Goal: Check status: Check status

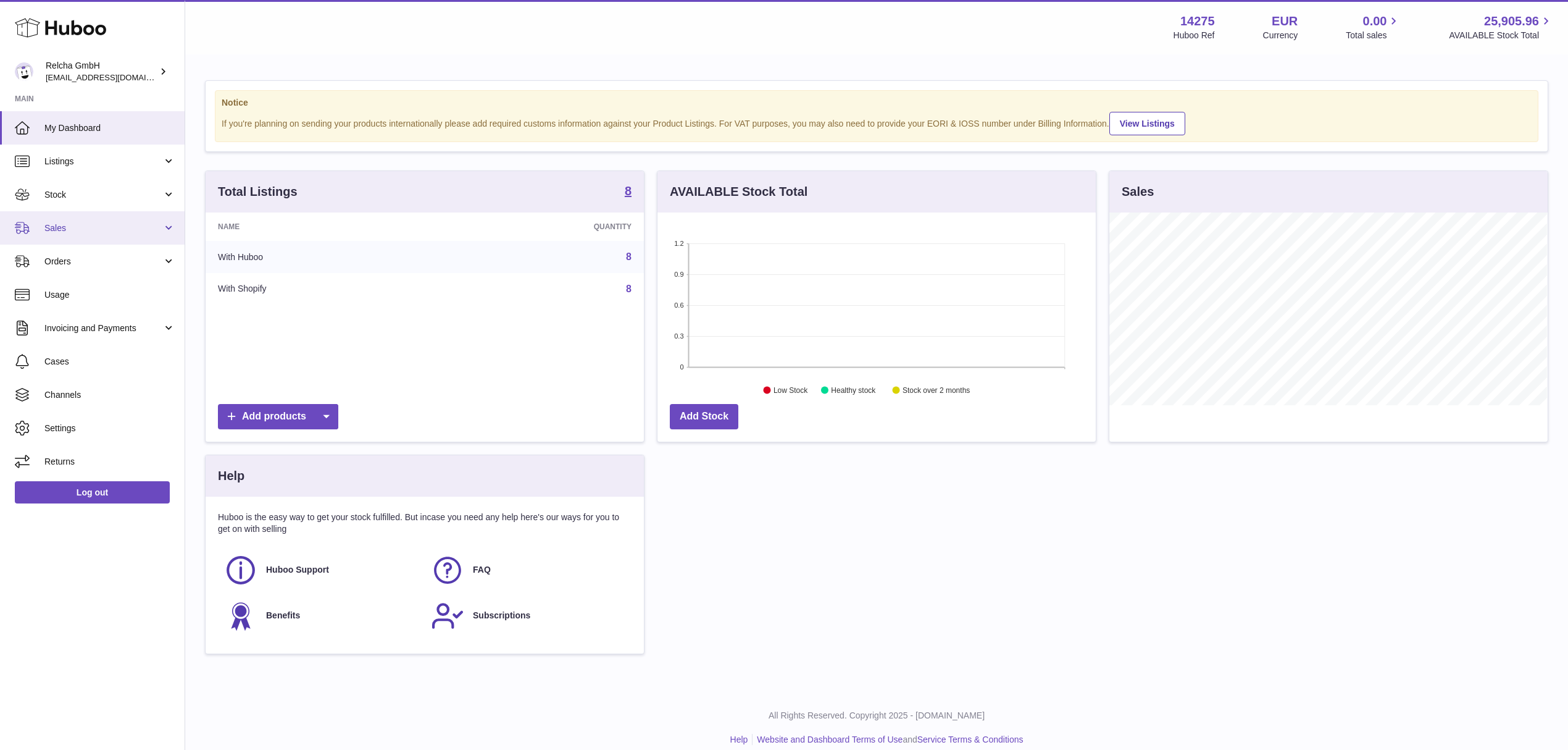
scroll to position [193, 438]
click at [100, 222] on span "Sales" at bounding box center [103, 228] width 118 height 12
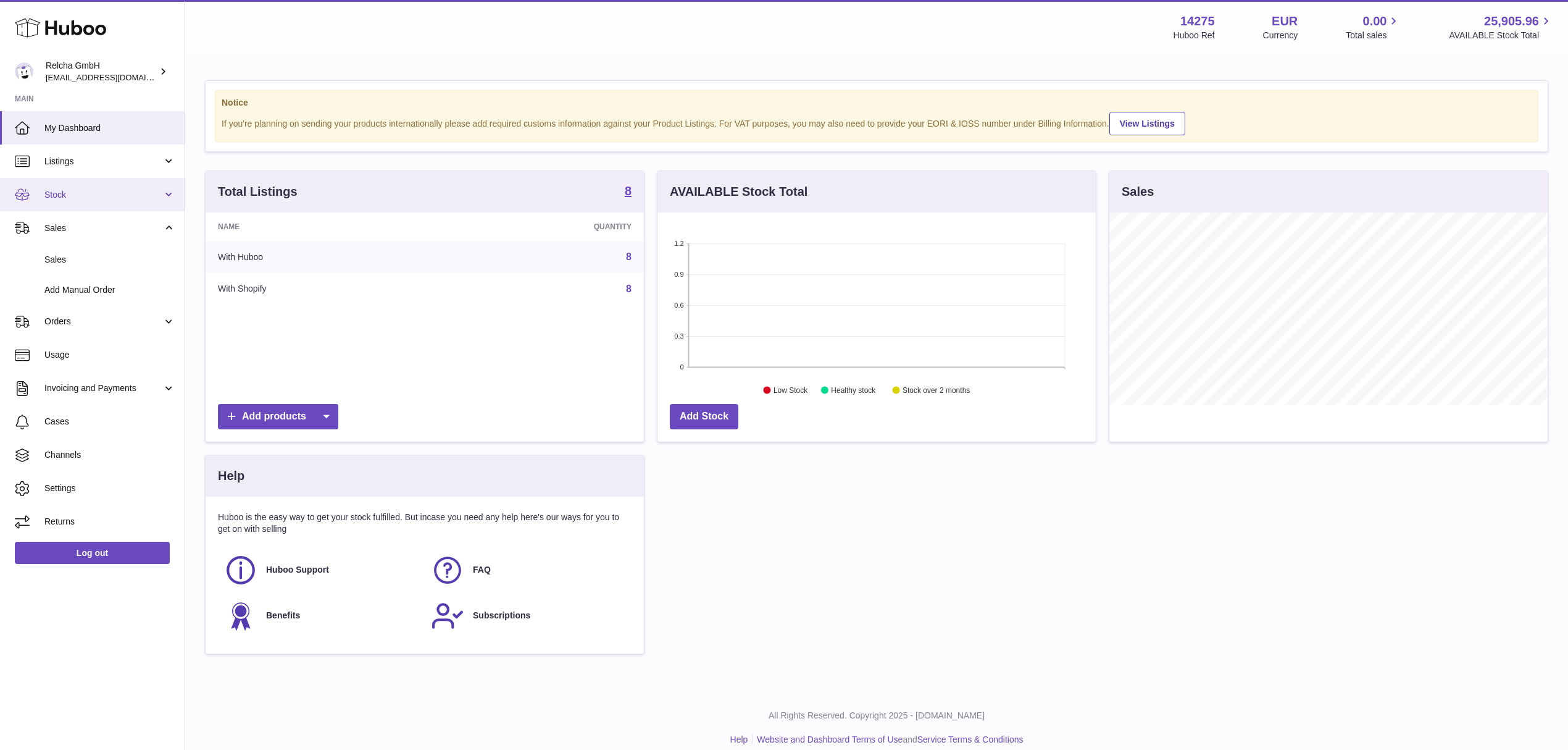
click at [81, 198] on span "Stock" at bounding box center [103, 195] width 118 height 12
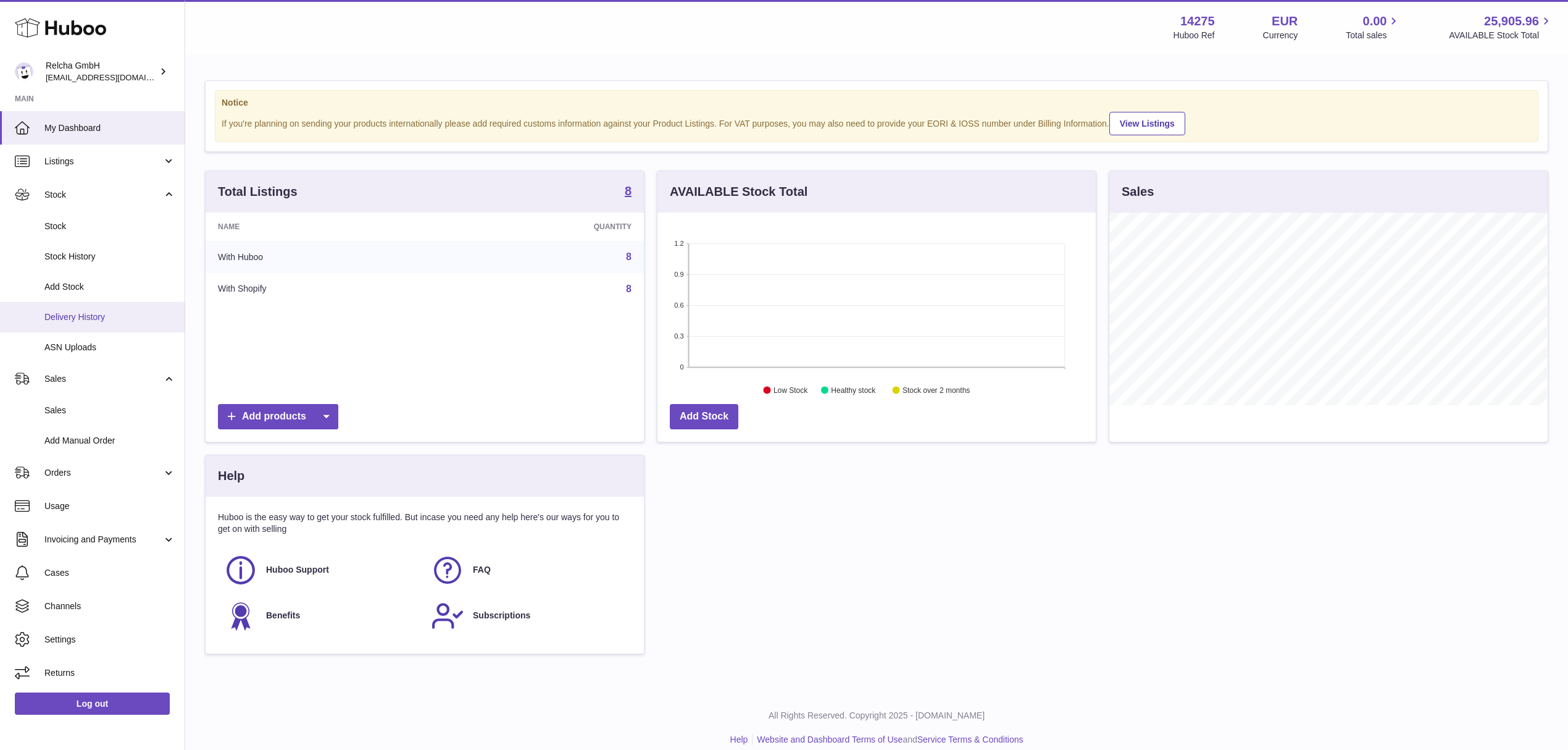
click at [99, 319] on span "Delivery History" at bounding box center [110, 318] width 131 height 12
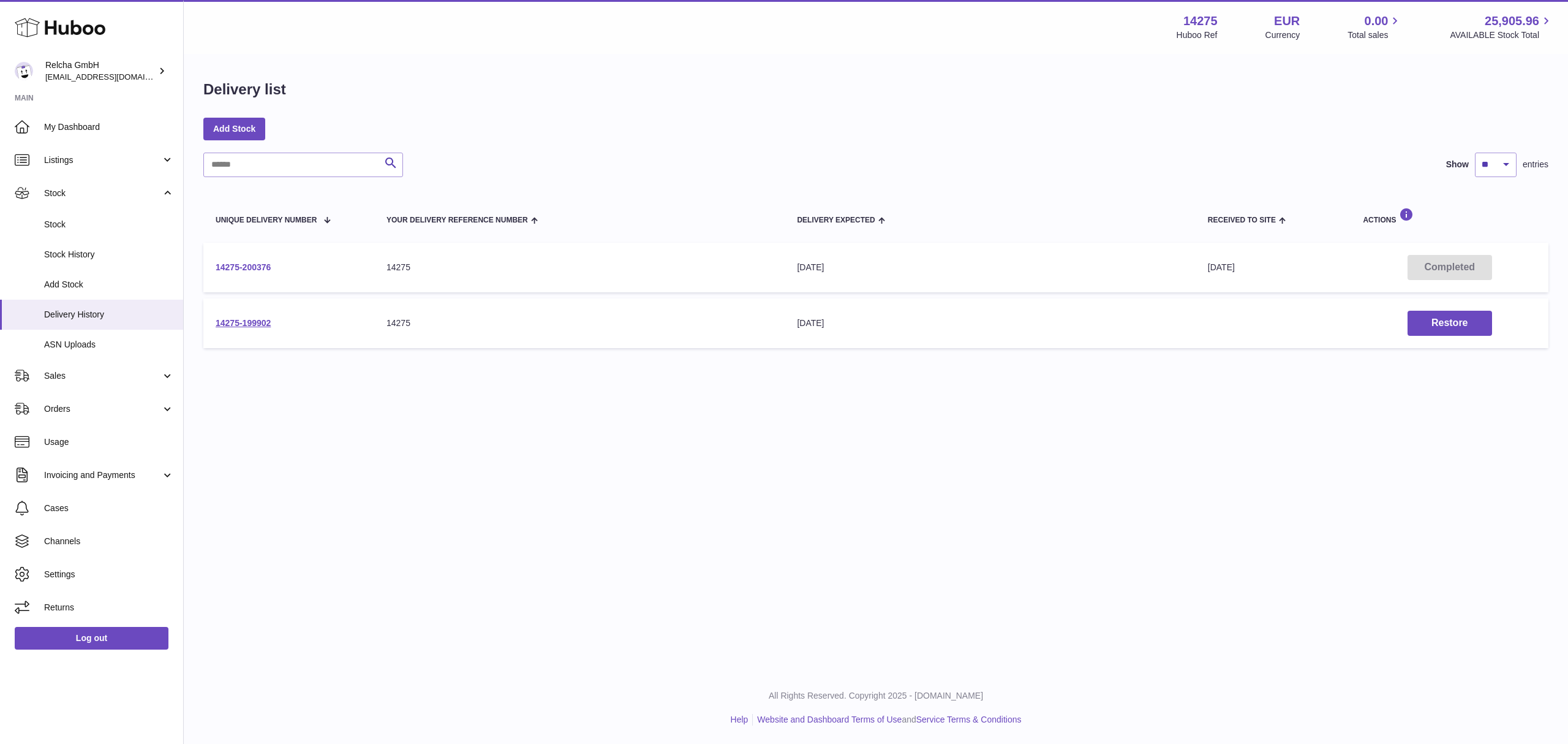
click at [254, 267] on link "14275-200376" at bounding box center [243, 267] width 56 height 10
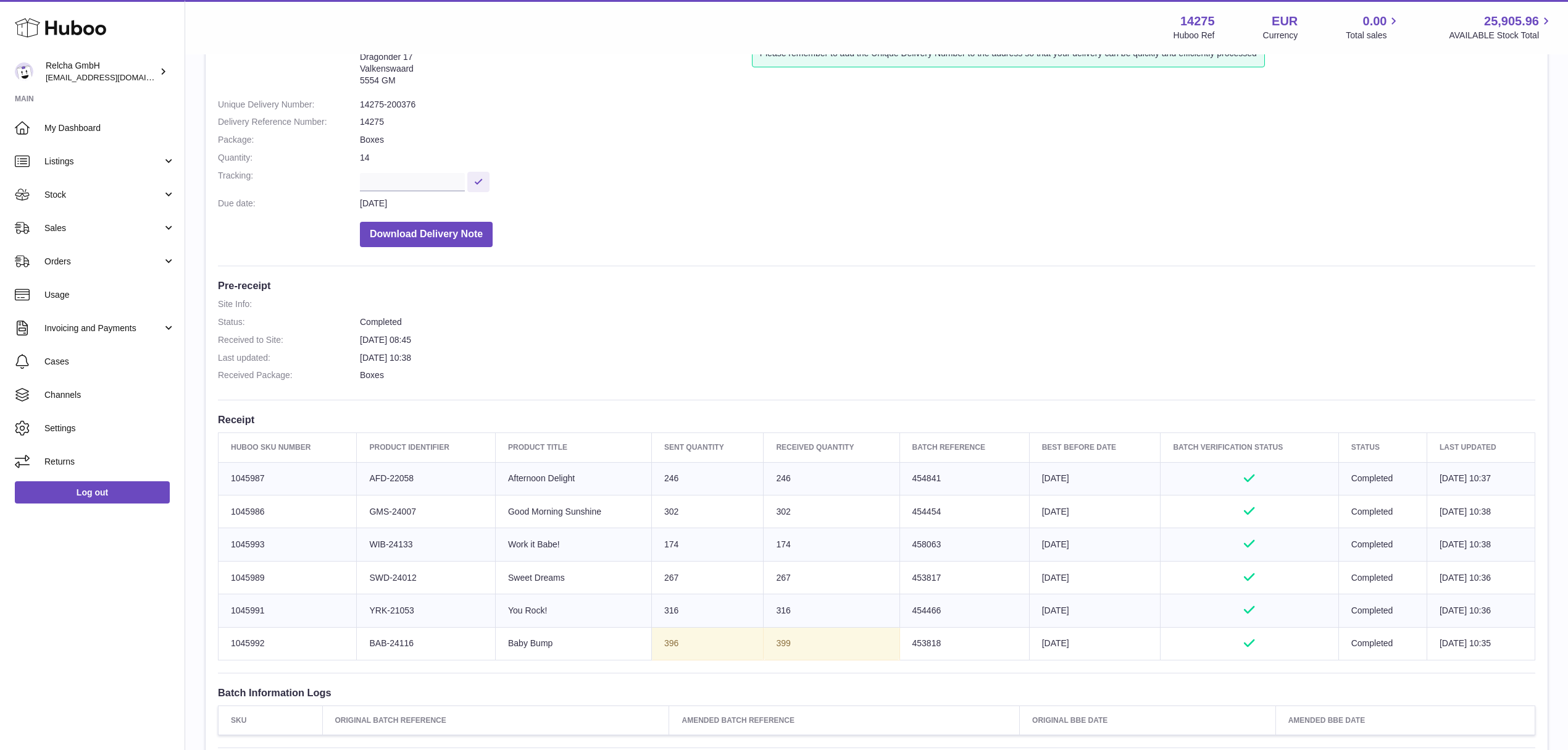
scroll to position [247, 0]
